Goal: Information Seeking & Learning: Learn about a topic

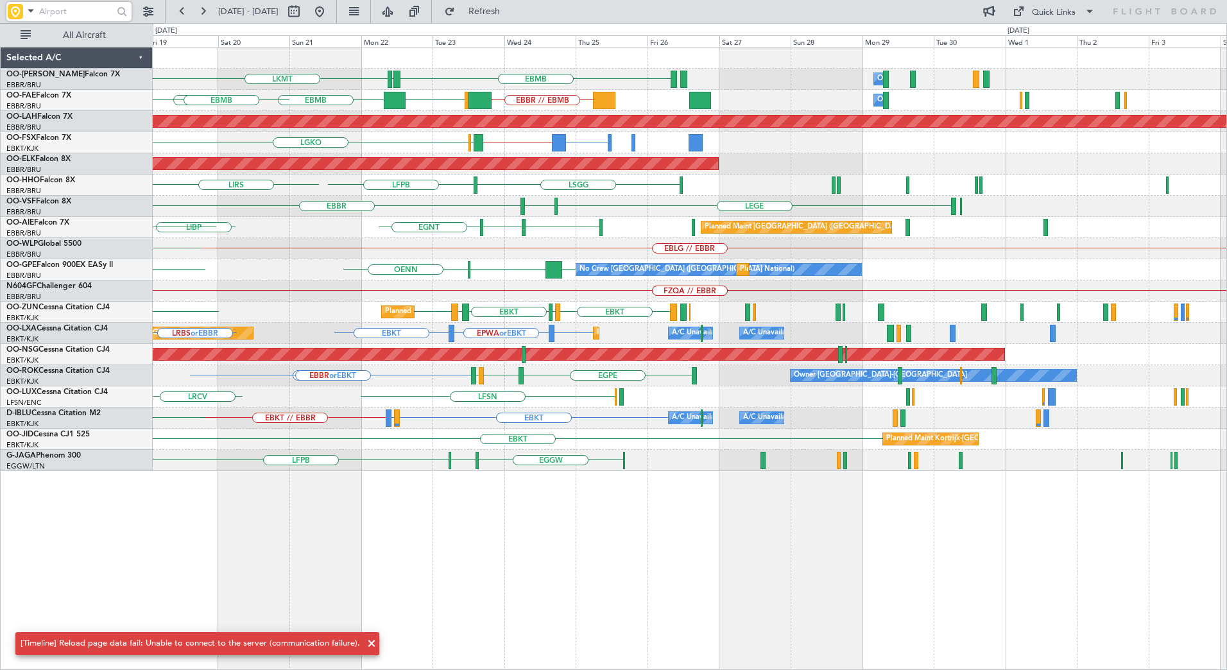
click at [153, 284] on div "EBMB EYSA LKMT Owner [GEOGRAPHIC_DATA] FZAA EBMB [GEOGRAPHIC_DATA] EBBR // EBMB…" at bounding box center [689, 258] width 1073 height 423
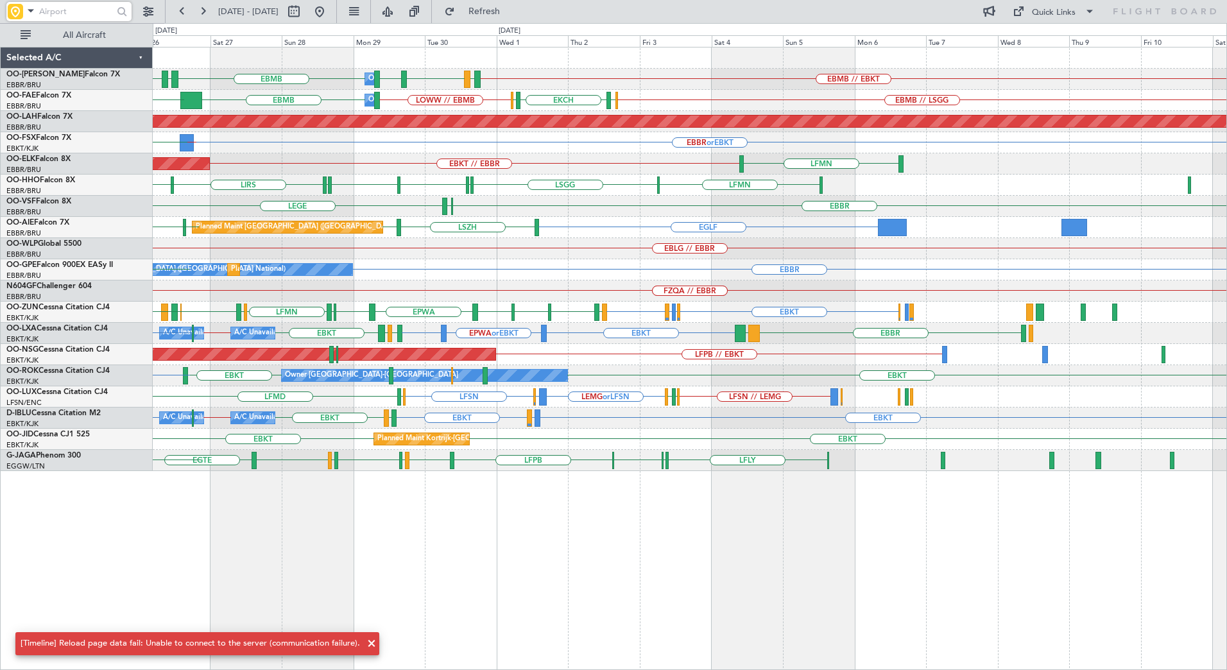
click at [507, 268] on div "Owner Melsbroek Air Base EBMB // EBKT EBMB [GEOGRAPHIC_DATA] EBMB LEMD EBMB LOW…" at bounding box center [689, 258] width 1073 height 423
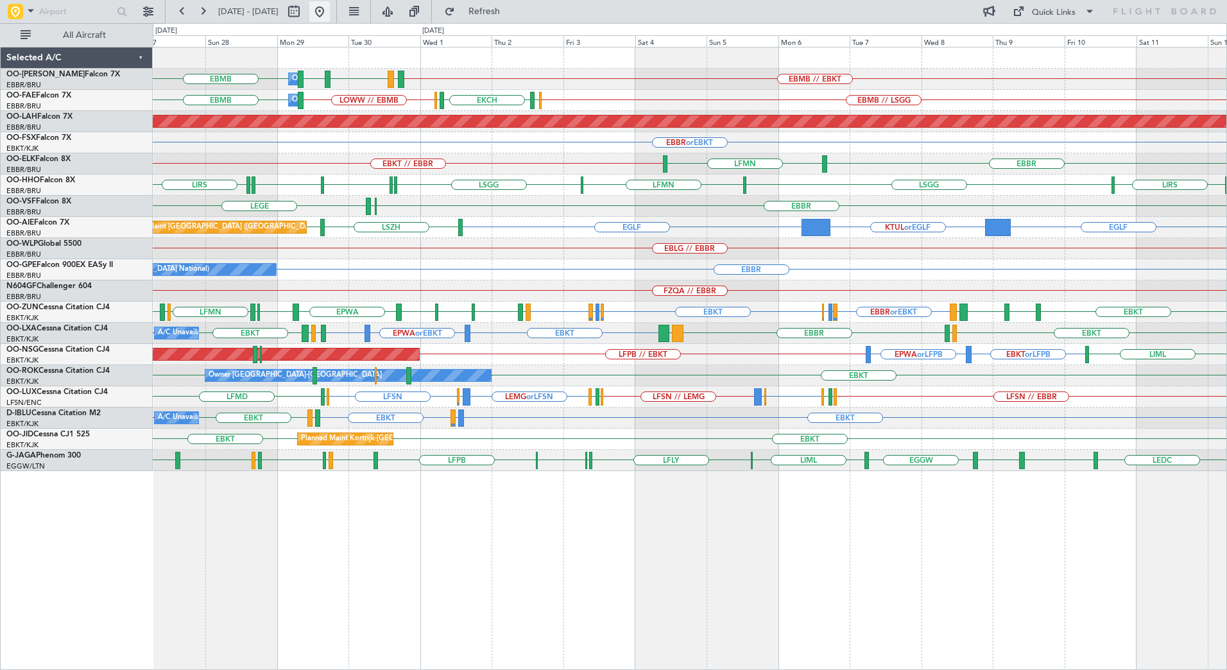
click at [330, 12] on button at bounding box center [319, 11] width 21 height 21
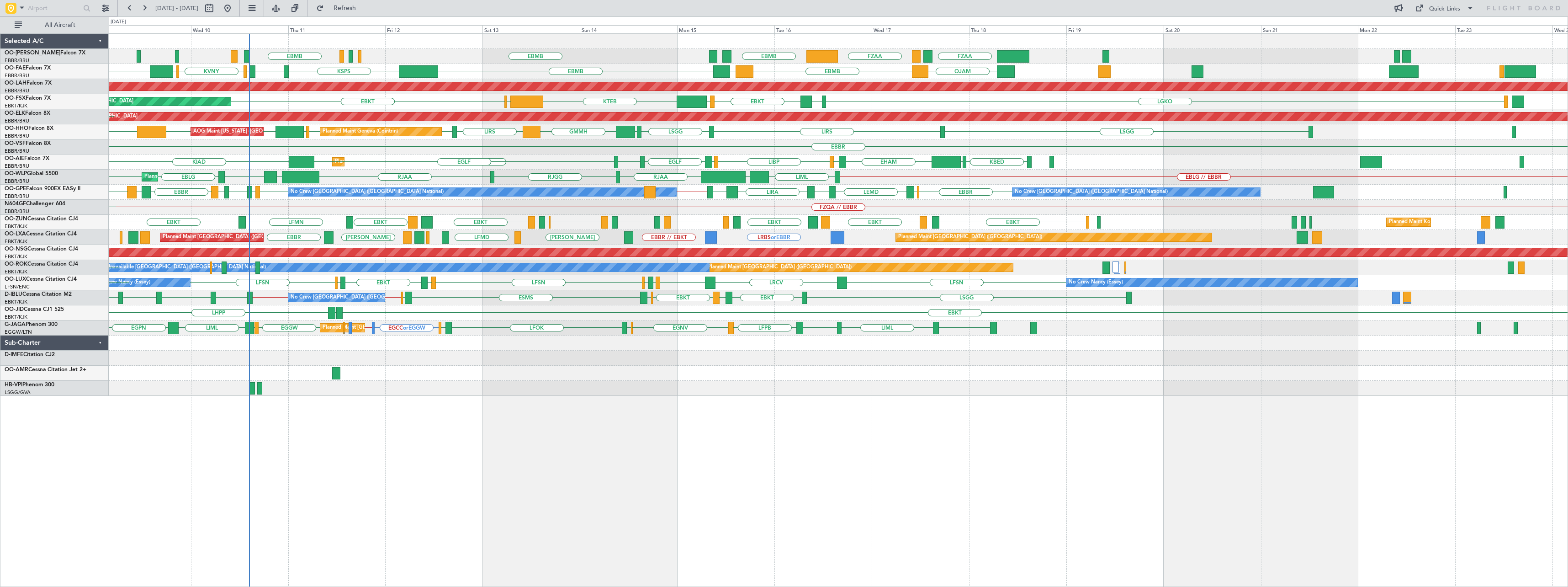
click at [304, 413] on div "FZAA EBMB [GEOGRAPHIC_DATA] EBMB FZAA FZQA EDDK EDDB EBMB LIME EBMB [GEOGRAPHIC…" at bounding box center [838, 310] width 1459 height 554
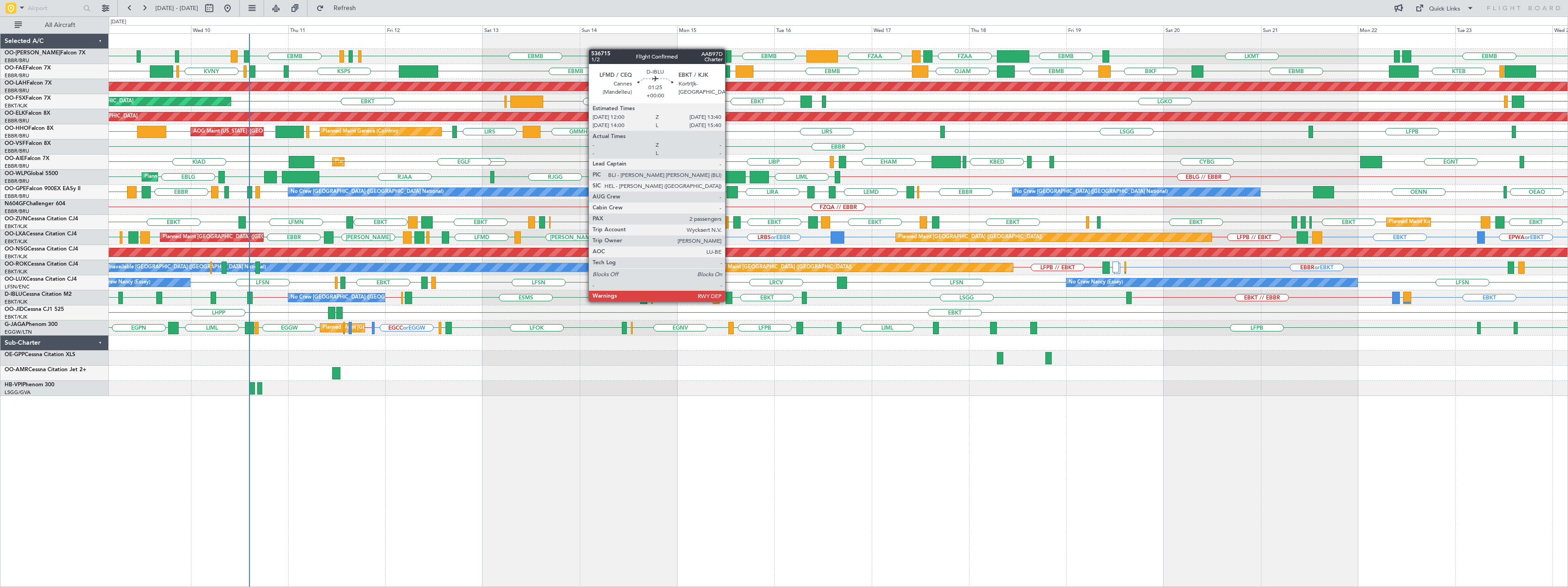
click at [729, 301] on div at bounding box center [729, 297] width 7 height 12
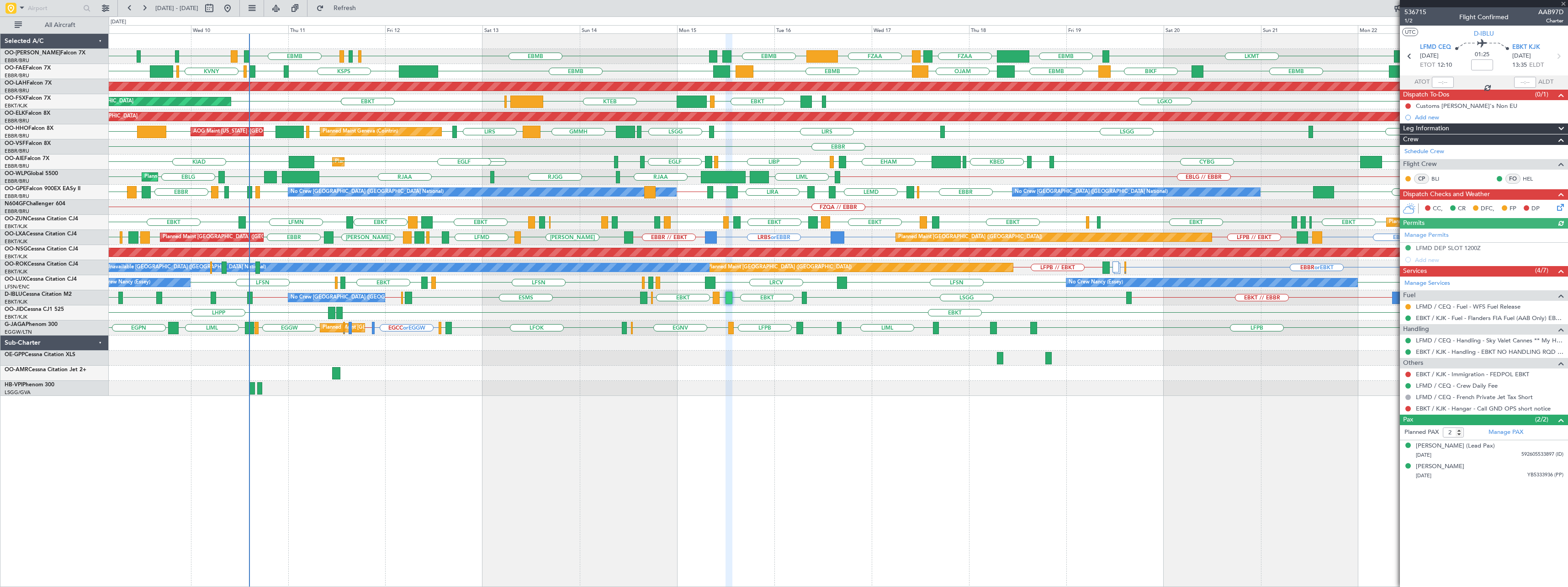
click at [873, 2] on div at bounding box center [1484, 4] width 168 height 7
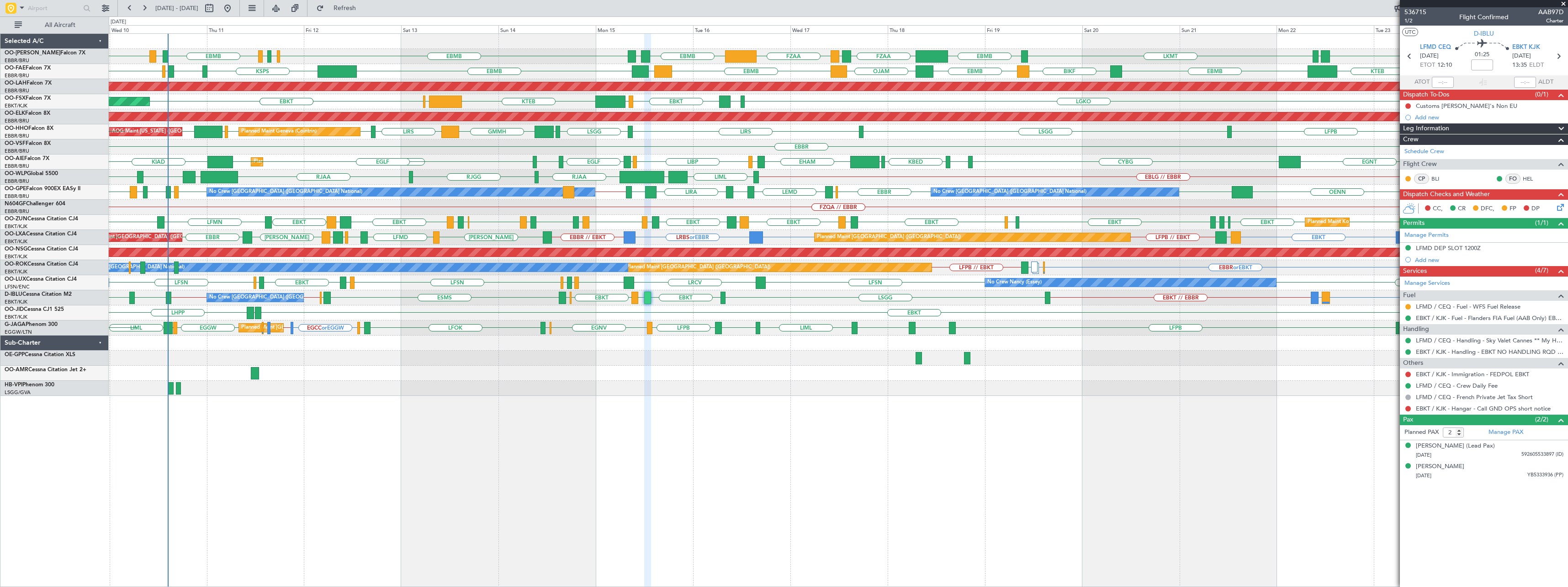
click at [658, 430] on div "FZAA EBMB [GEOGRAPHIC_DATA] EBMB EBMB EYSA LKMT EBMB FZAA FZQA EDDK EDDB EBMB L…" at bounding box center [838, 310] width 1459 height 554
click at [873, 3] on span at bounding box center [1563, 4] width 9 height 9
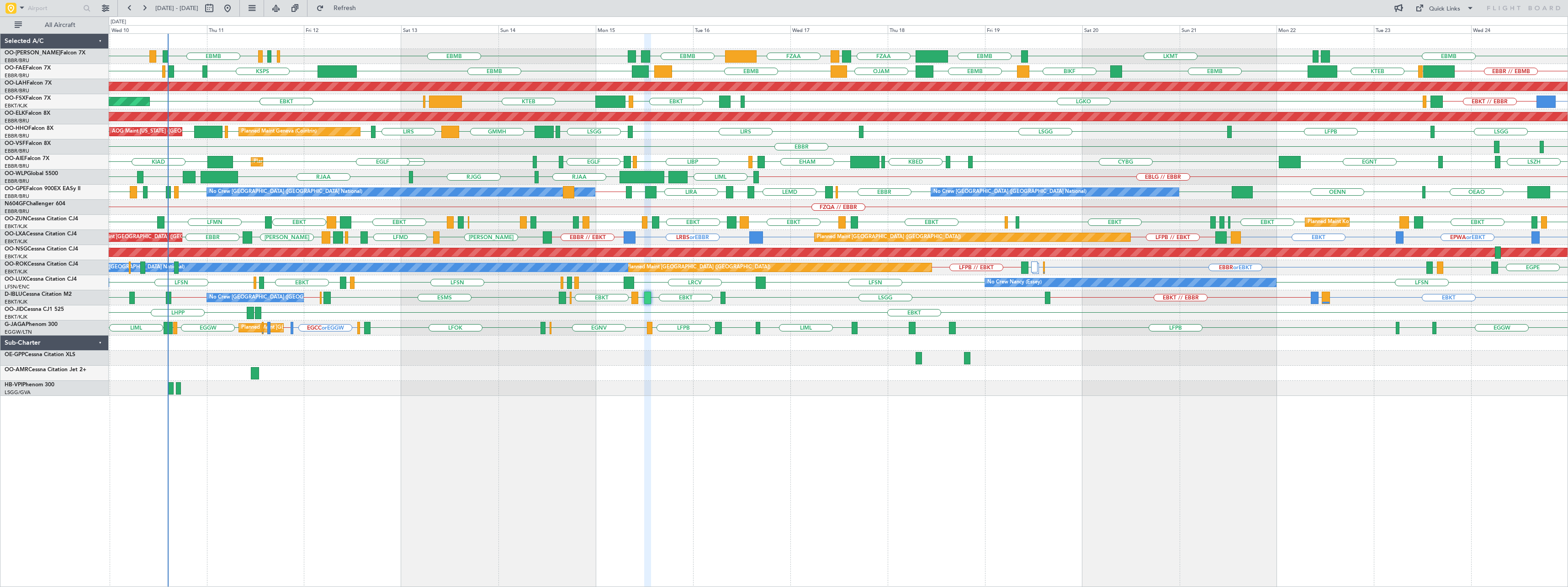
type input "0"
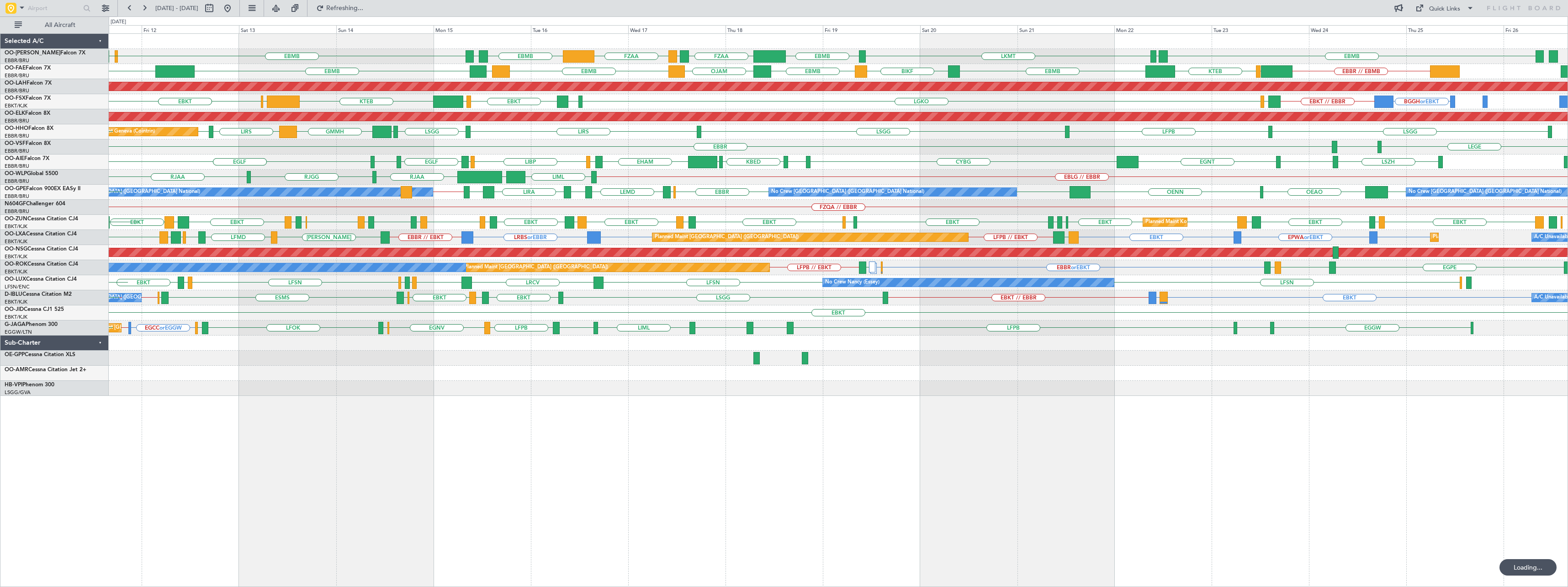
click at [840, 410] on div "FZAA EBMB [GEOGRAPHIC_DATA] EBMB EBMB EYSA LKMT EBMB FZAA FZQA EDDK EDDB EBMB L…" at bounding box center [838, 310] width 1459 height 554
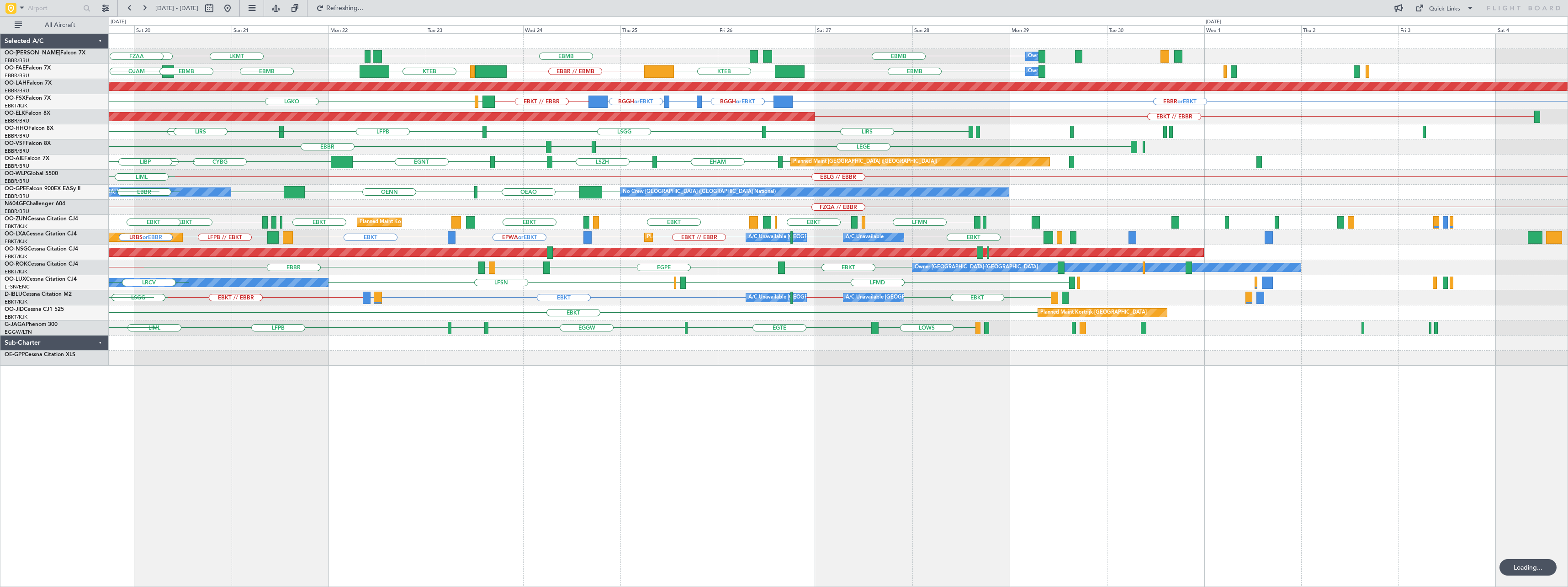
click at [634, 441] on div "EBMB [GEOGRAPHIC_DATA] EBMB EYSA LKMT Owner [GEOGRAPHIC_DATA] FZAA FZQA FZAA EB…" at bounding box center [838, 310] width 1459 height 554
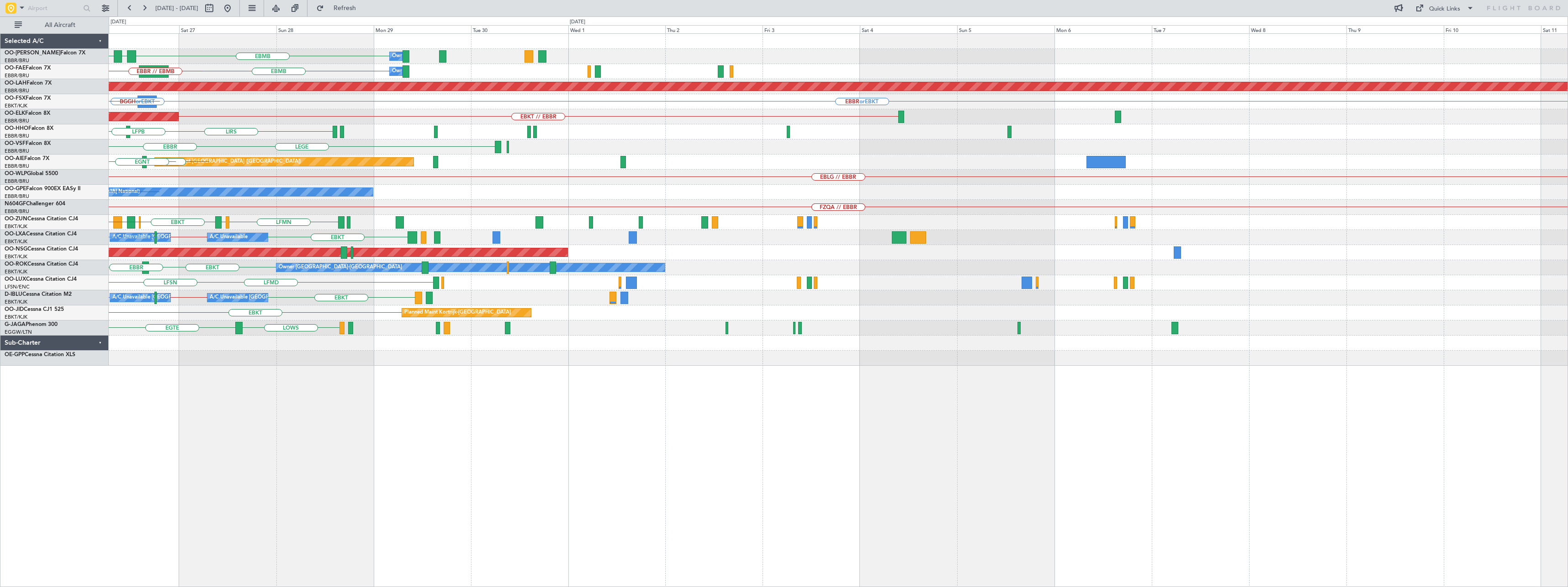
click at [607, 415] on div "Owner Melsbroek Air Base EBMB [GEOGRAPHIC_DATA] EBMB Owner [GEOGRAPHIC_DATA] EB…" at bounding box center [838, 310] width 1459 height 554
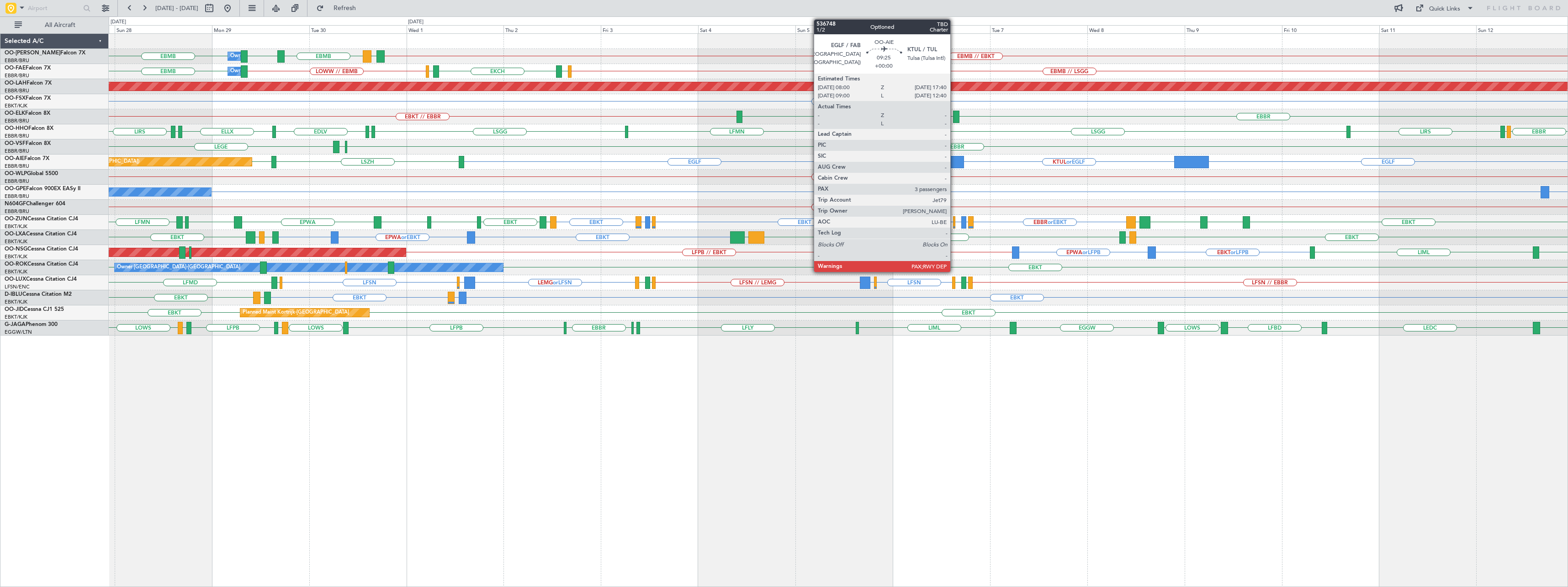
click at [873, 166] on div at bounding box center [944, 162] width 39 height 12
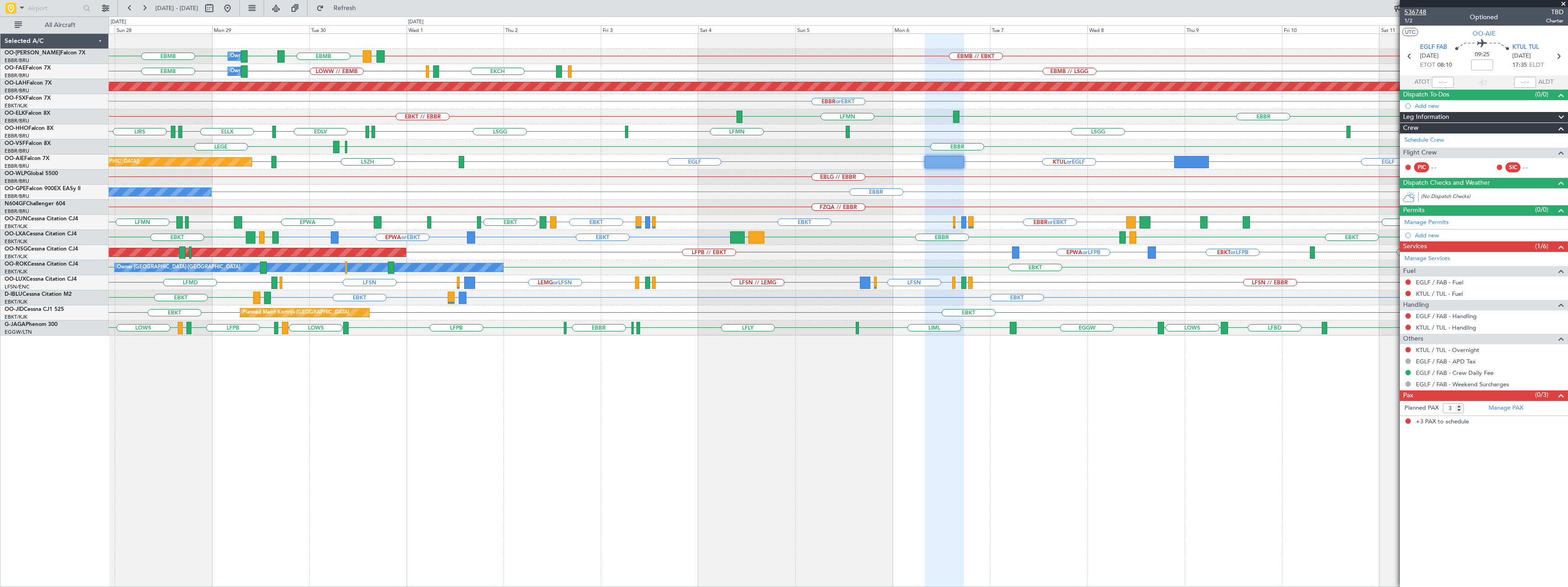
click at [873, 11] on span "536748" at bounding box center [1415, 11] width 22 height 9
click at [873, 4] on span at bounding box center [1563, 4] width 9 height 9
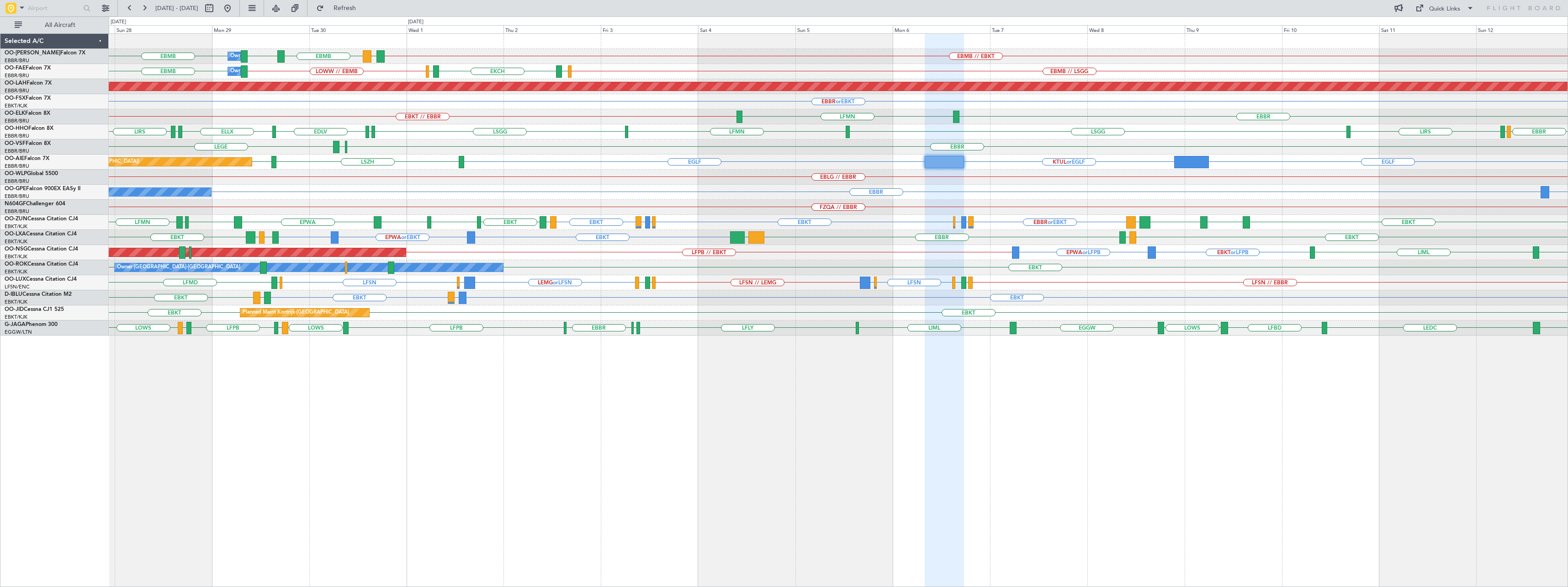
type input "0"
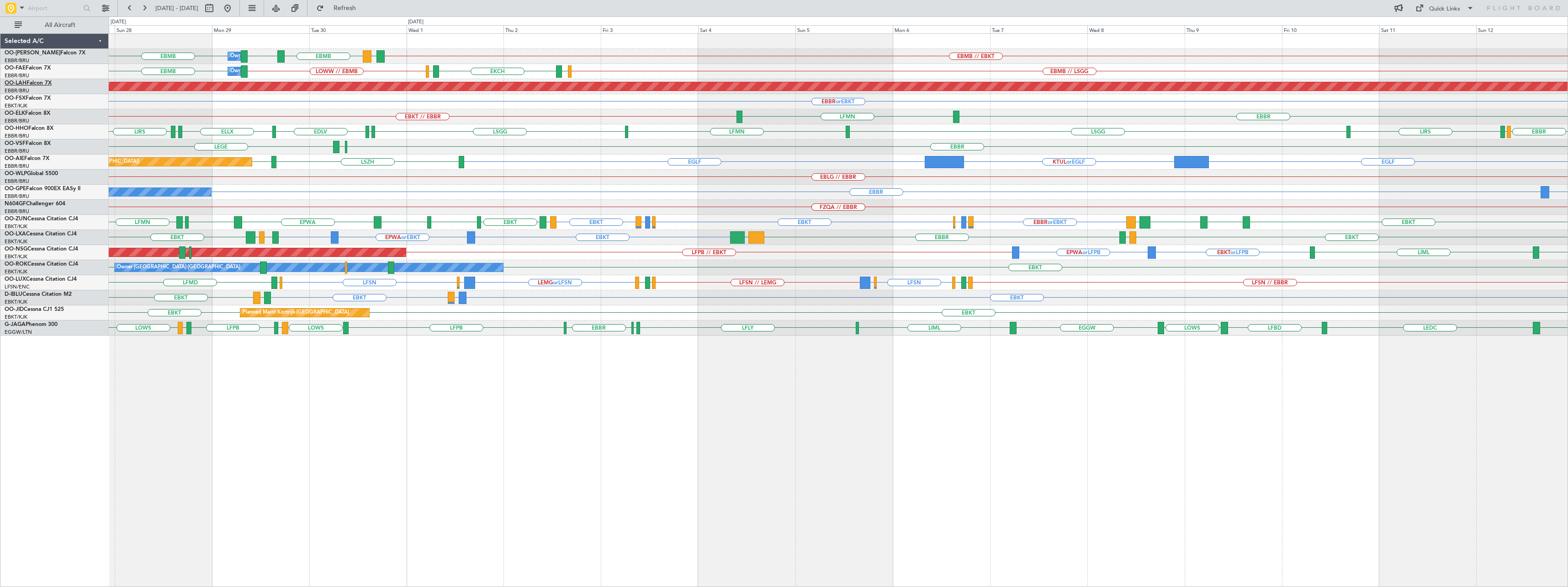
click at [31, 83] on link "OO-LAH Falcon 7X" at bounding box center [28, 83] width 47 height 6
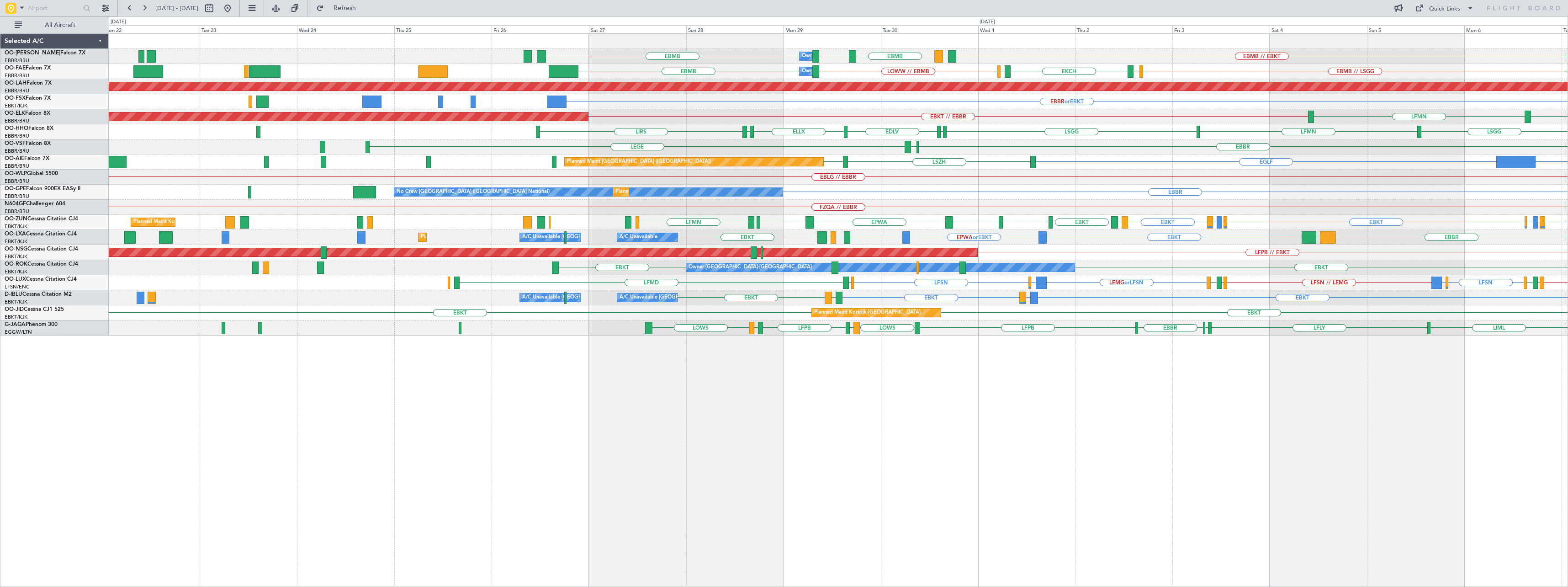
click at [822, 197] on div "EBBR No Crew [GEOGRAPHIC_DATA] (Brussels National) Planned Maint [GEOGRAPHIC_DA…" at bounding box center [838, 192] width 1458 height 15
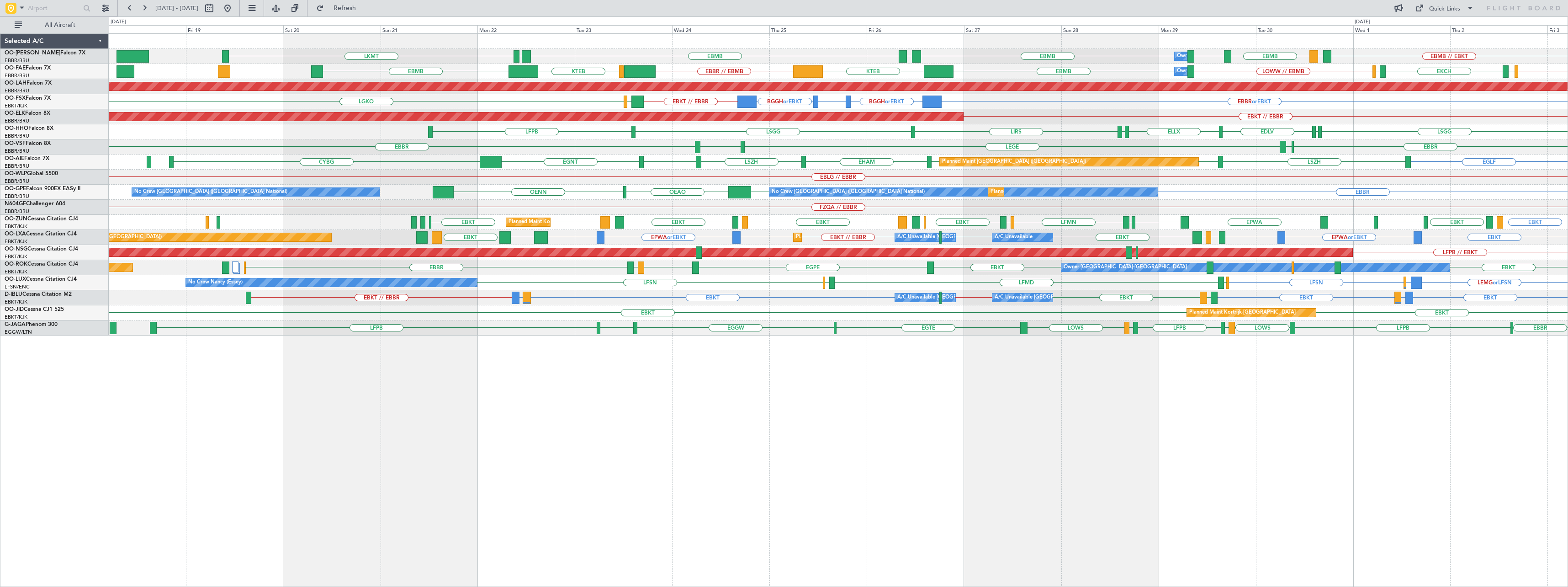
click at [873, 161] on div "Owner Melsbroek Air Base EBMB // EBKT LKMT LEMD EBMB LOWW EBMB EBMB [GEOGRAPHIC…" at bounding box center [838, 184] width 1458 height 301
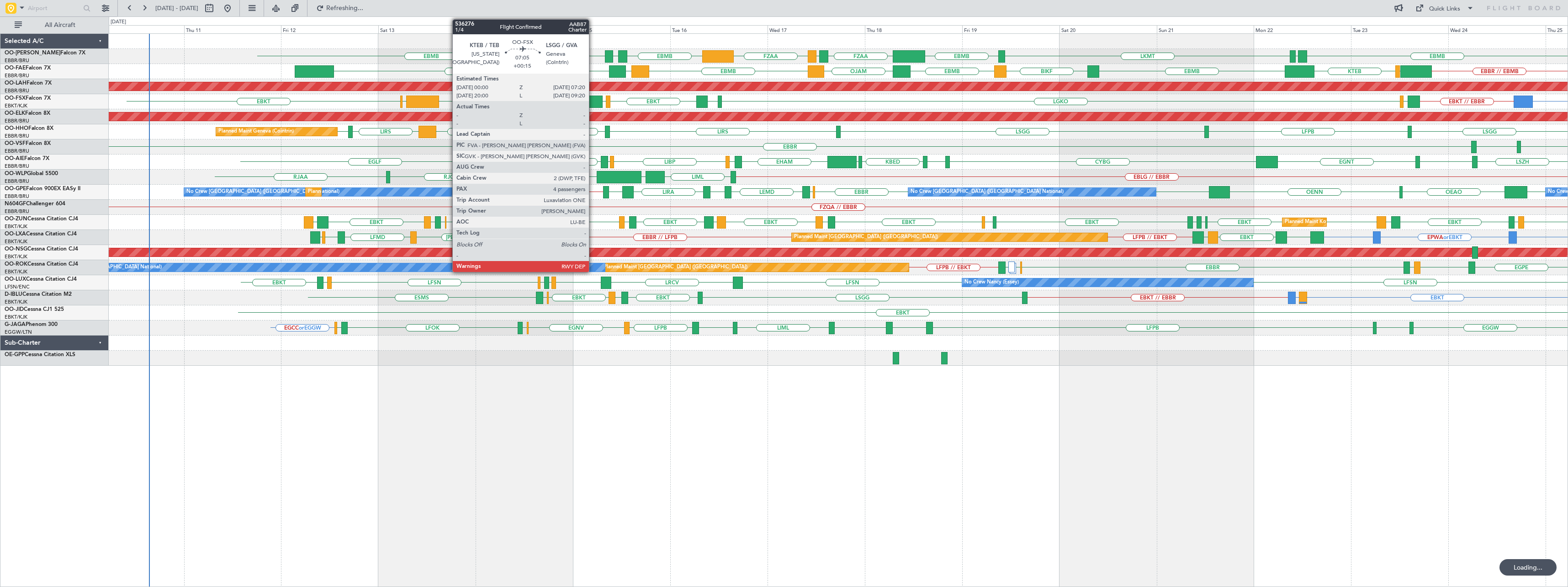
click at [593, 103] on div at bounding box center [587, 101] width 30 height 12
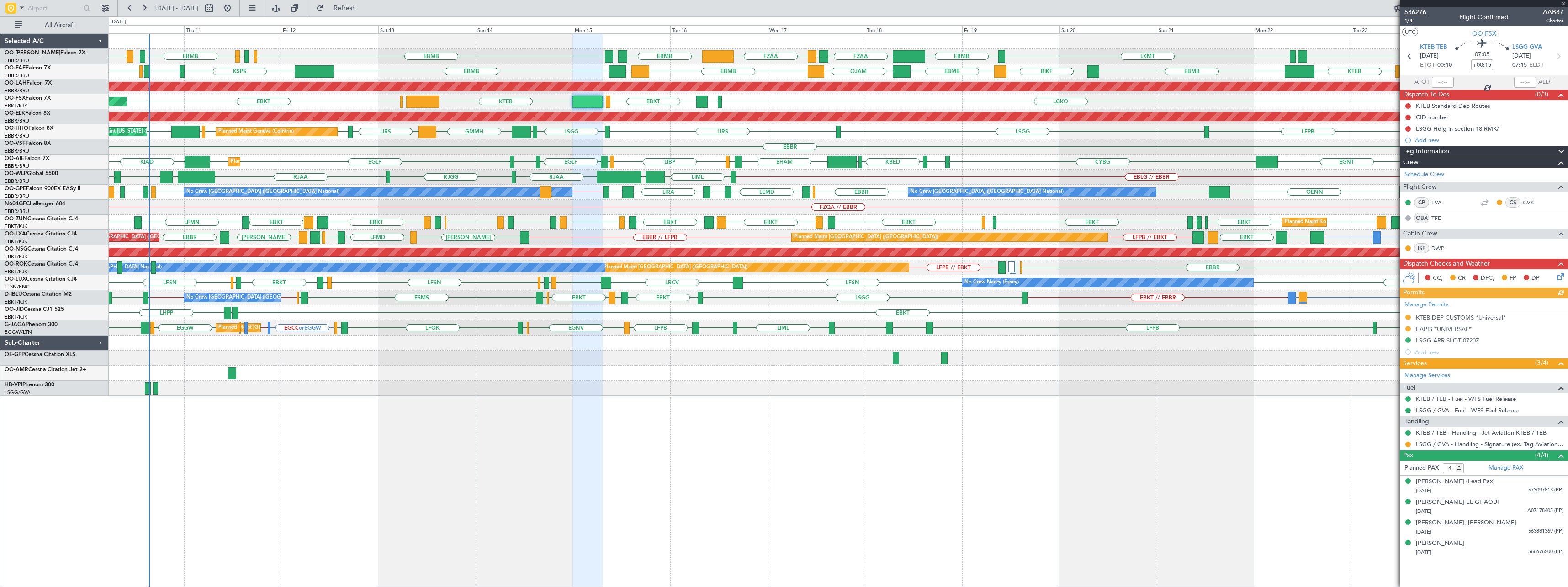
click at [873, 10] on span "536276" at bounding box center [1415, 11] width 22 height 9
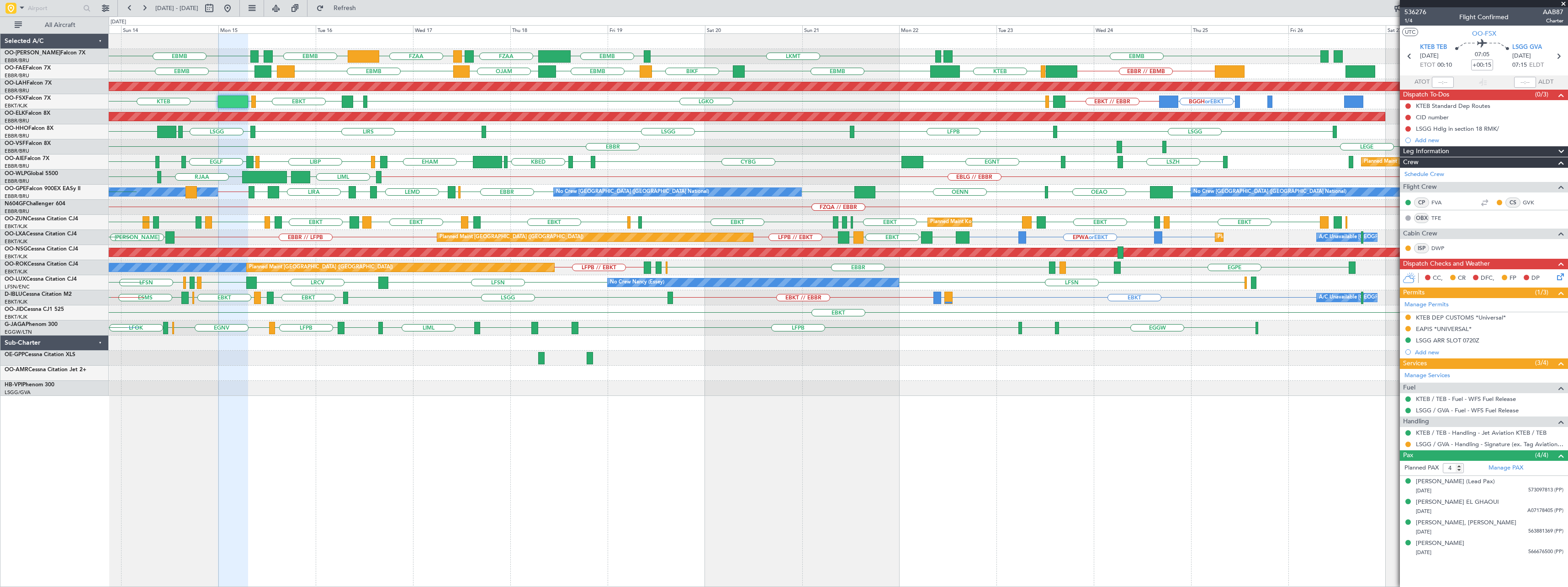
click at [837, 454] on div "EBMB FZAA EBMB [GEOGRAPHIC_DATA] LKMT EBMB FZAA FZQA EBMB EYSA EDDK EDDB EBMB L…" at bounding box center [838, 310] width 1459 height 554
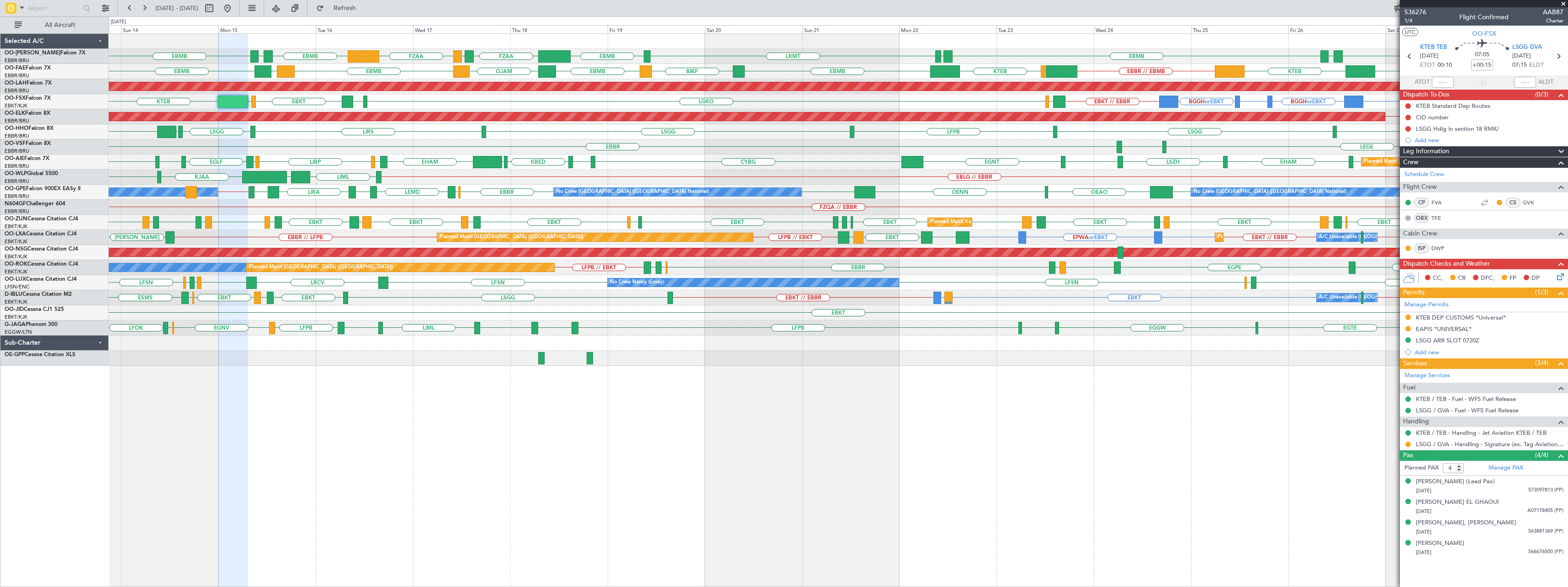
click at [873, 2] on span at bounding box center [1563, 4] width 9 height 9
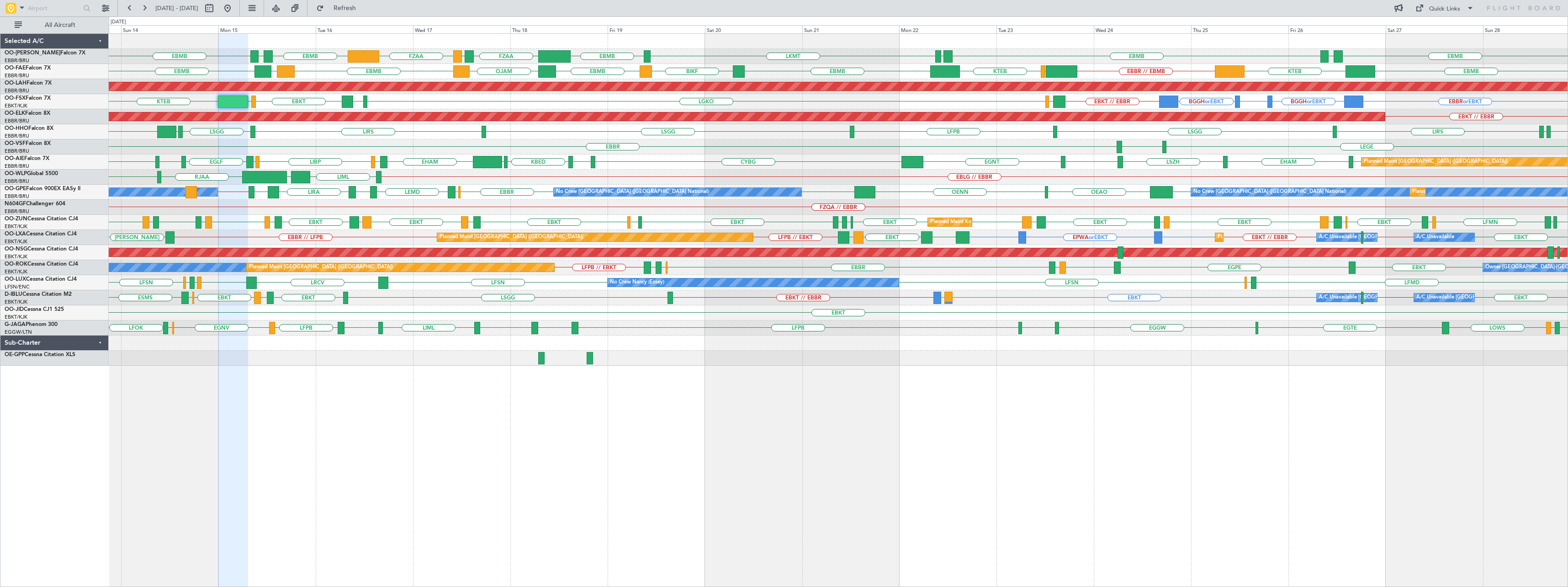
type input "0"
